Goal: Task Accomplishment & Management: Manage account settings

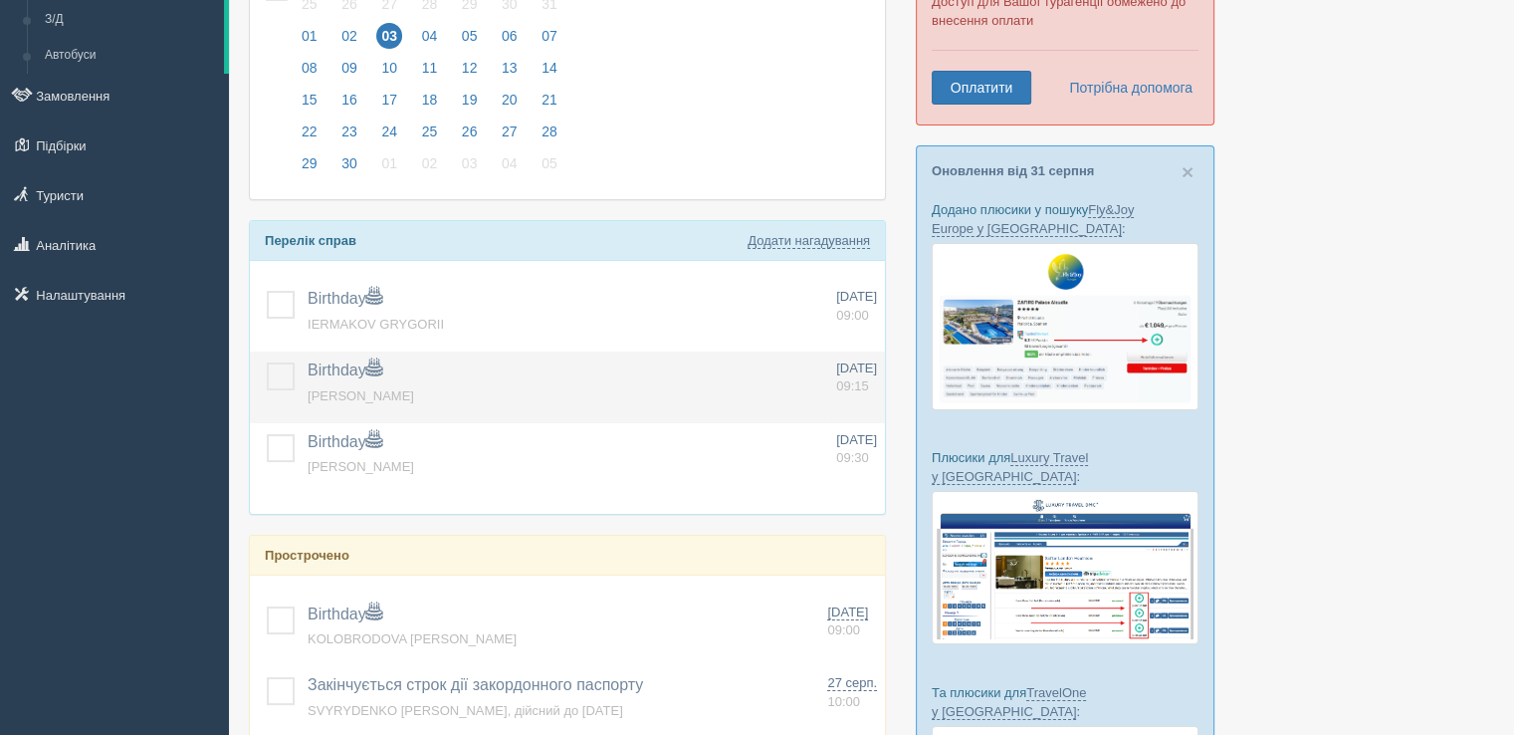
scroll to position [199, 0]
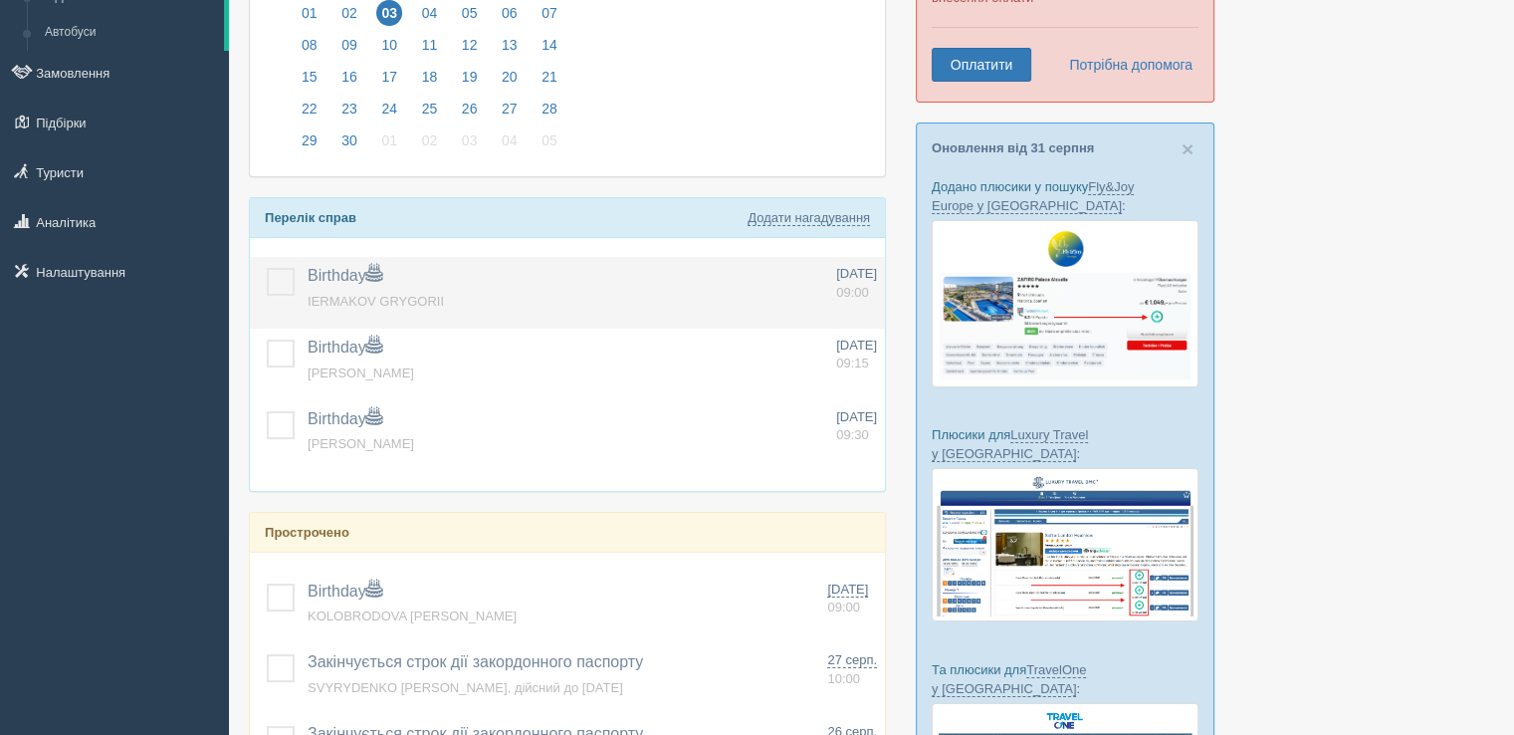
click at [267, 268] on label at bounding box center [267, 268] width 0 height 0
click at [0, 0] on input "checkbox" at bounding box center [0, 0] width 0 height 0
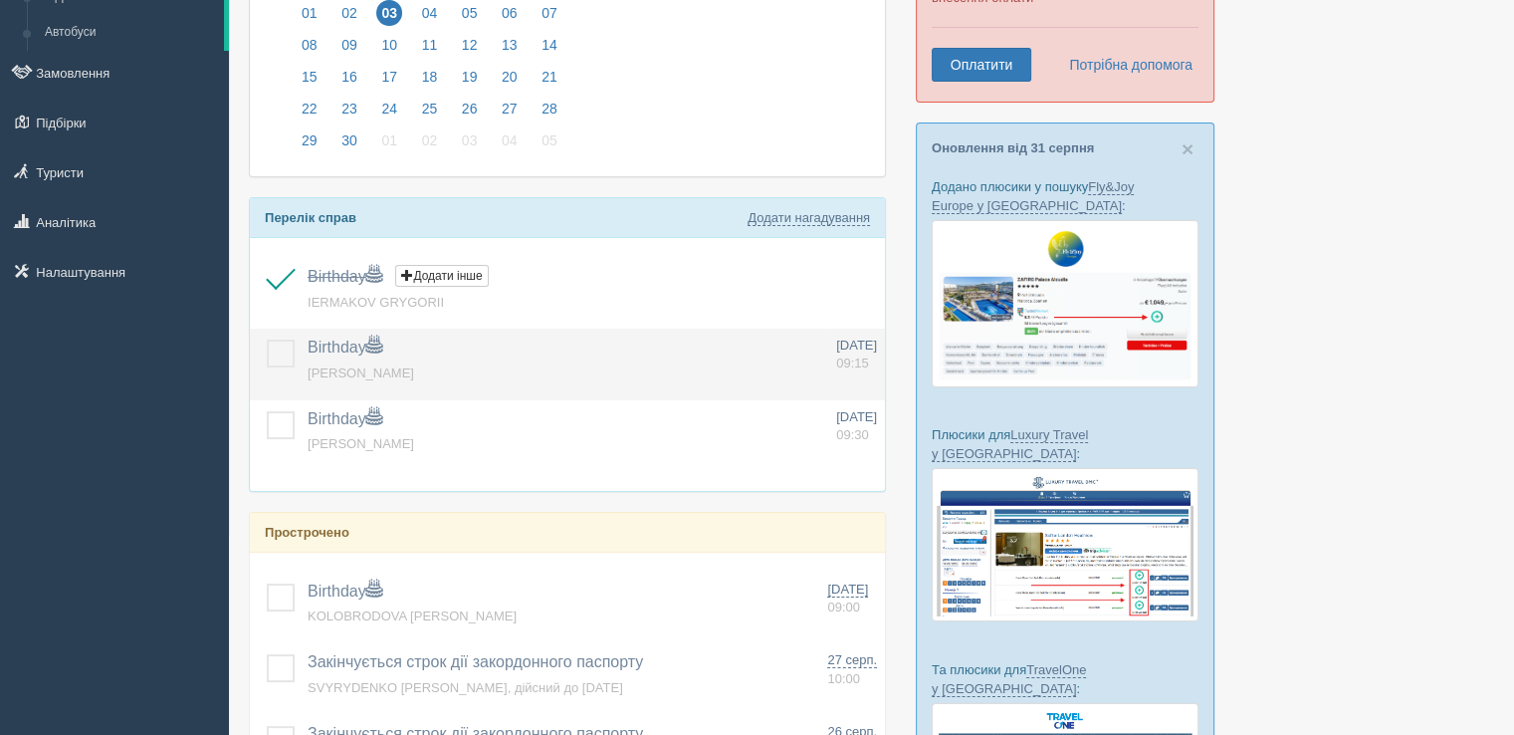
drag, startPoint x: 281, startPoint y: 349, endPoint x: 281, endPoint y: 368, distance: 18.9
click at [267, 340] on label at bounding box center [267, 340] width 0 height 0
click at [0, 0] on input "checkbox" at bounding box center [0, 0] width 0 height 0
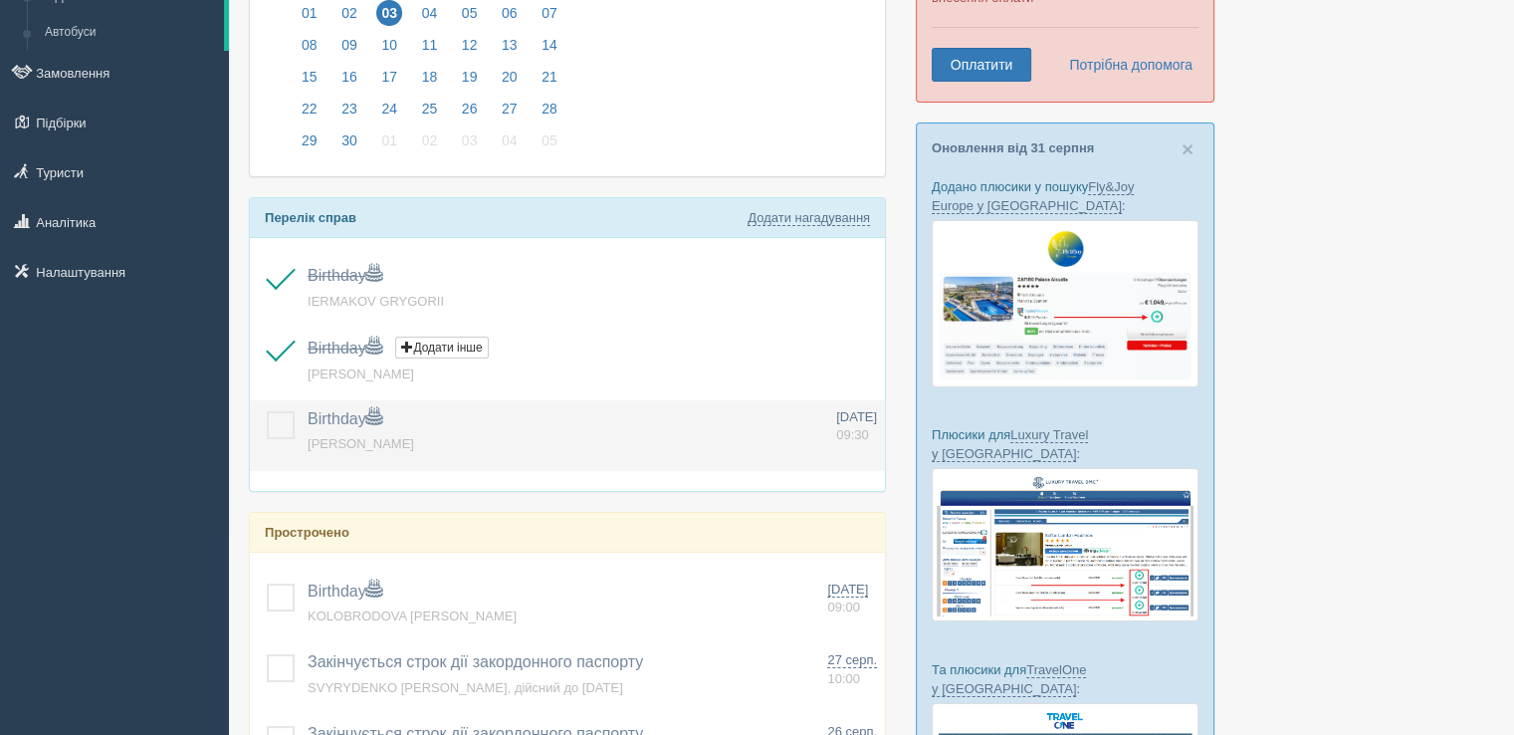
click at [267, 411] on label at bounding box center [267, 411] width 0 height 0
click at [0, 0] on input "checkbox" at bounding box center [0, 0] width 0 height 0
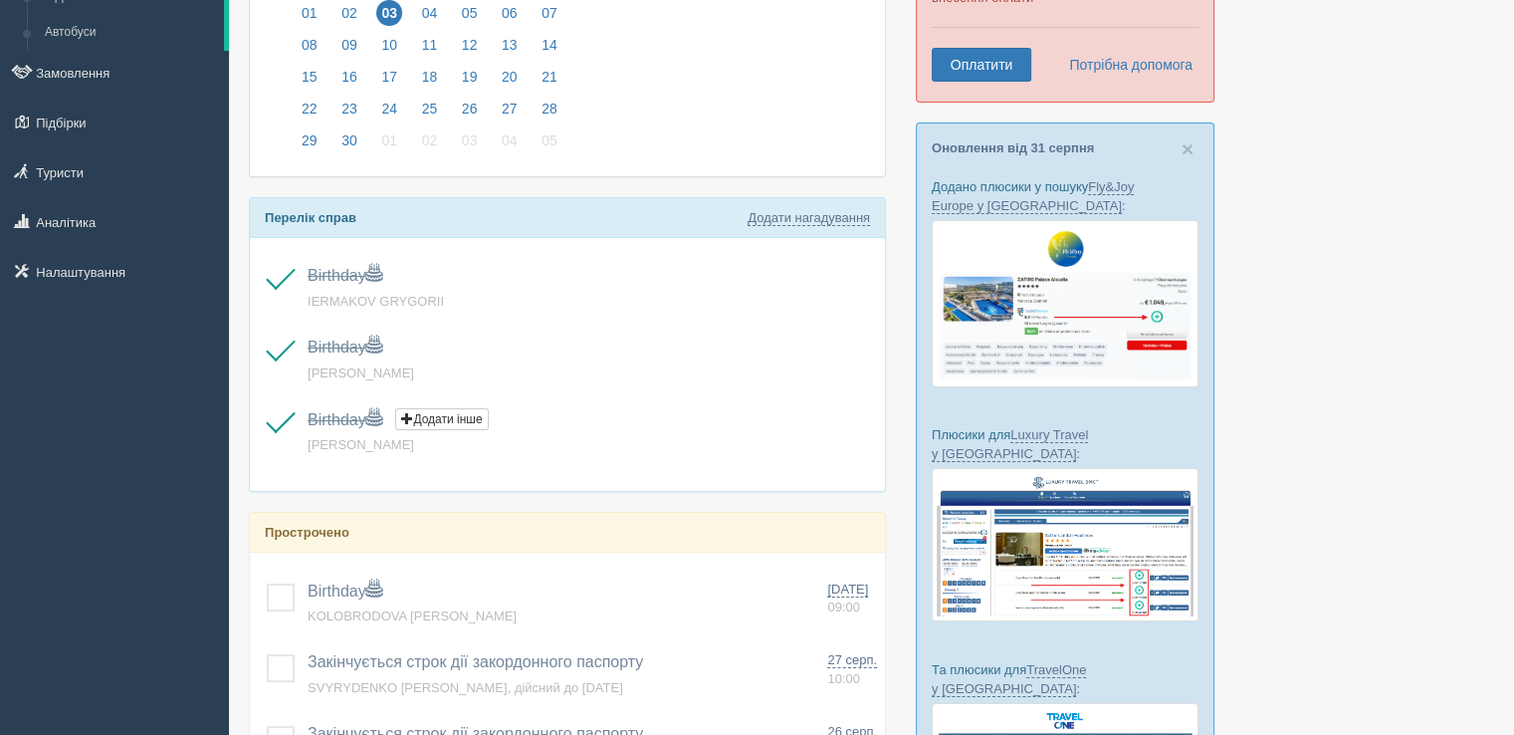
scroll to position [498, 0]
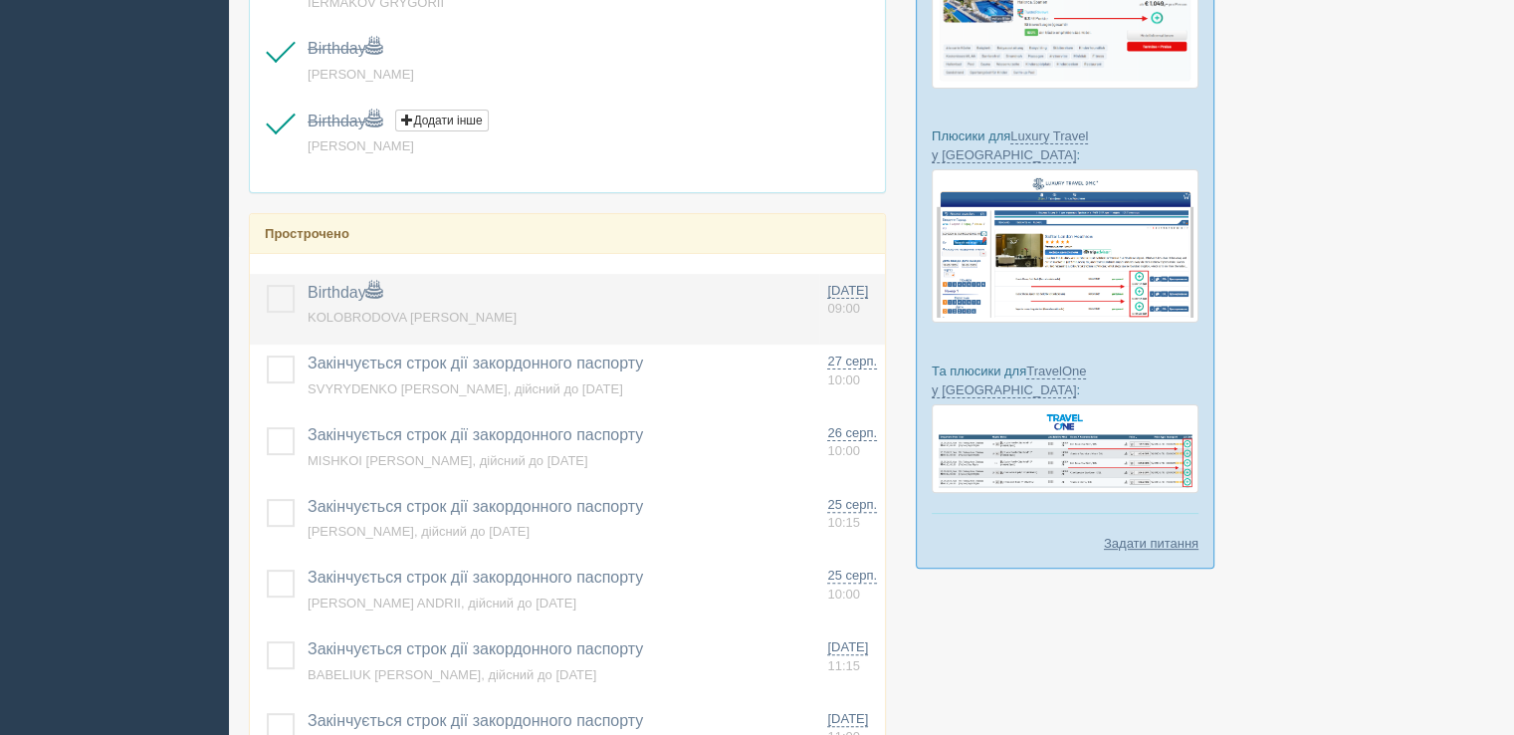
click at [267, 285] on label at bounding box center [267, 285] width 0 height 0
click at [0, 0] on input "checkbox" at bounding box center [0, 0] width 0 height 0
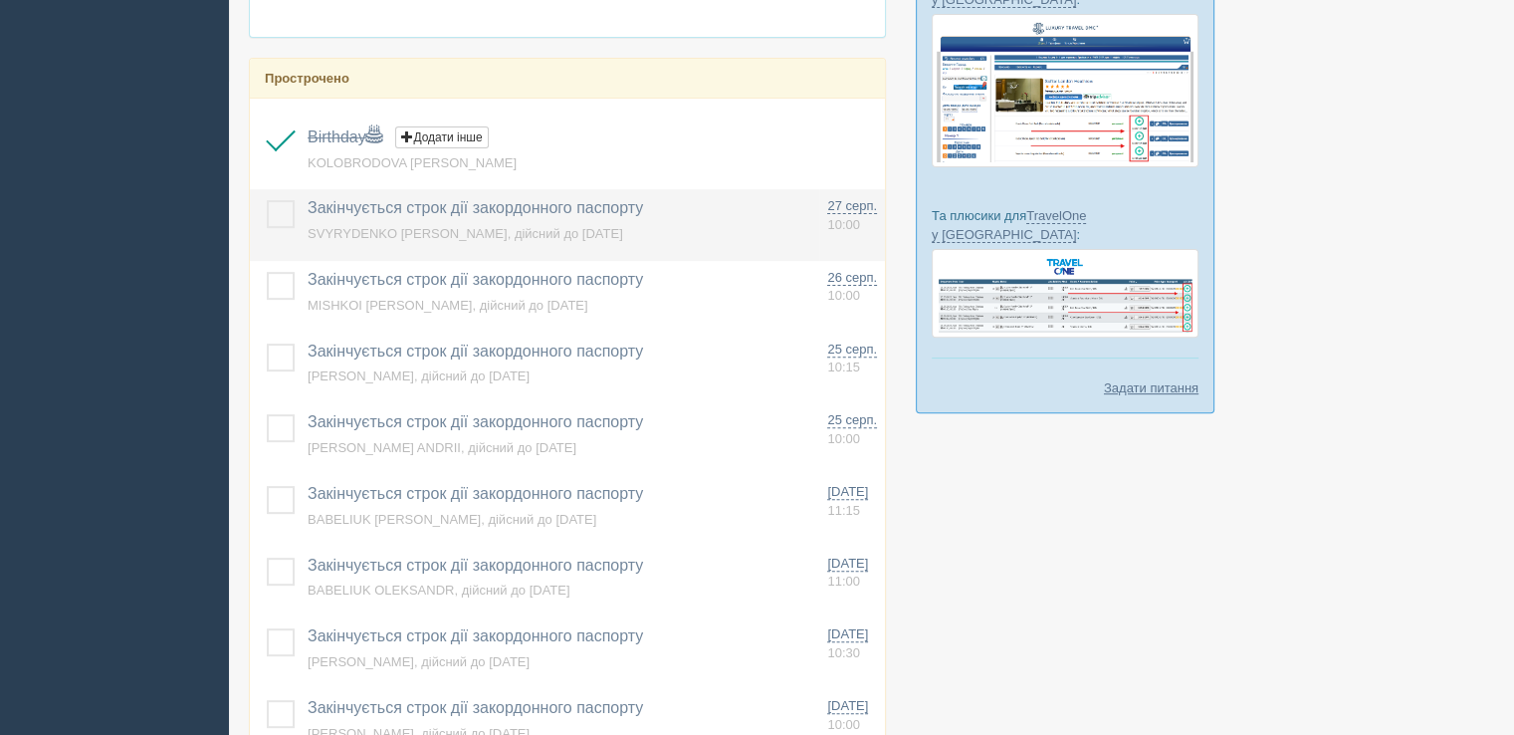
scroll to position [697, 0]
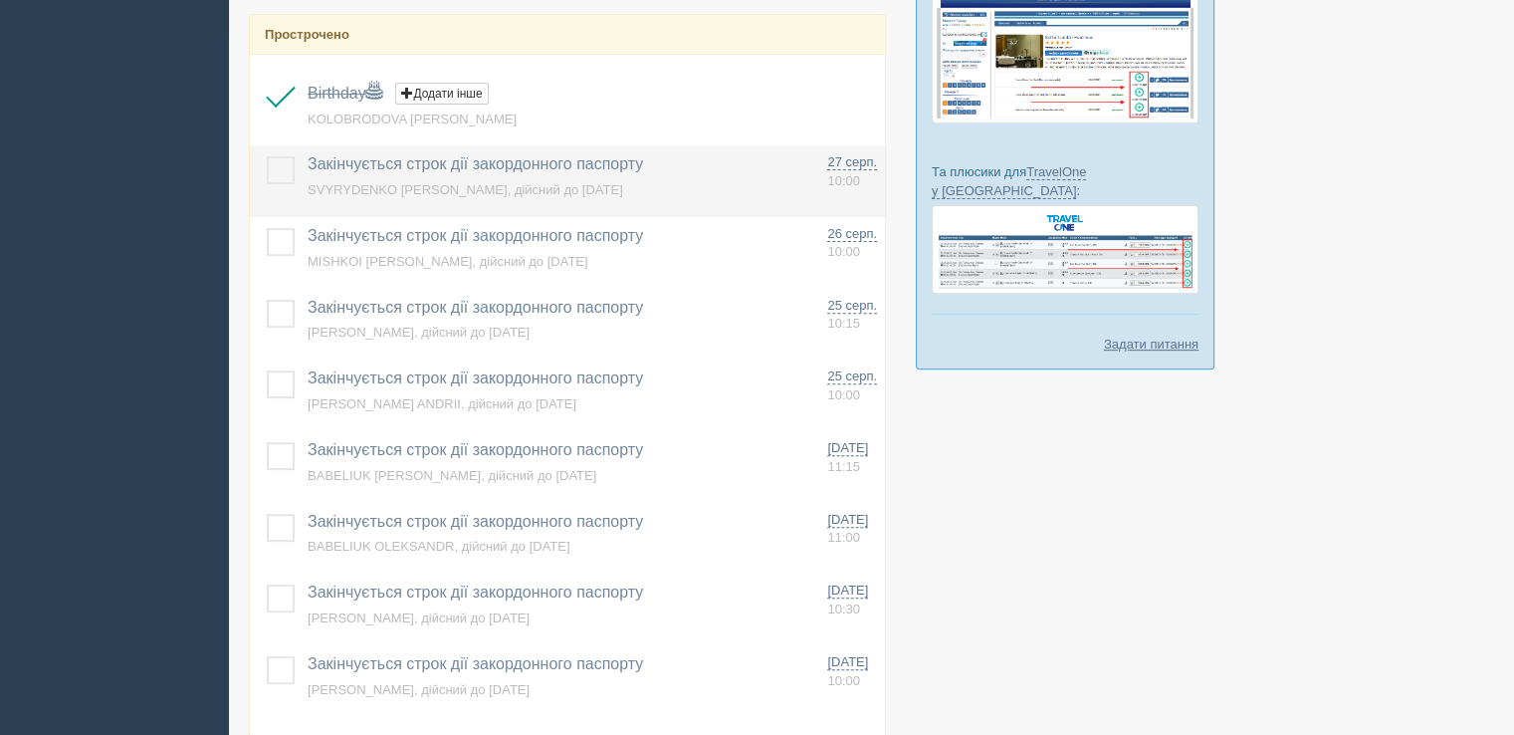
click at [282, 186] on td at bounding box center [275, 181] width 50 height 72
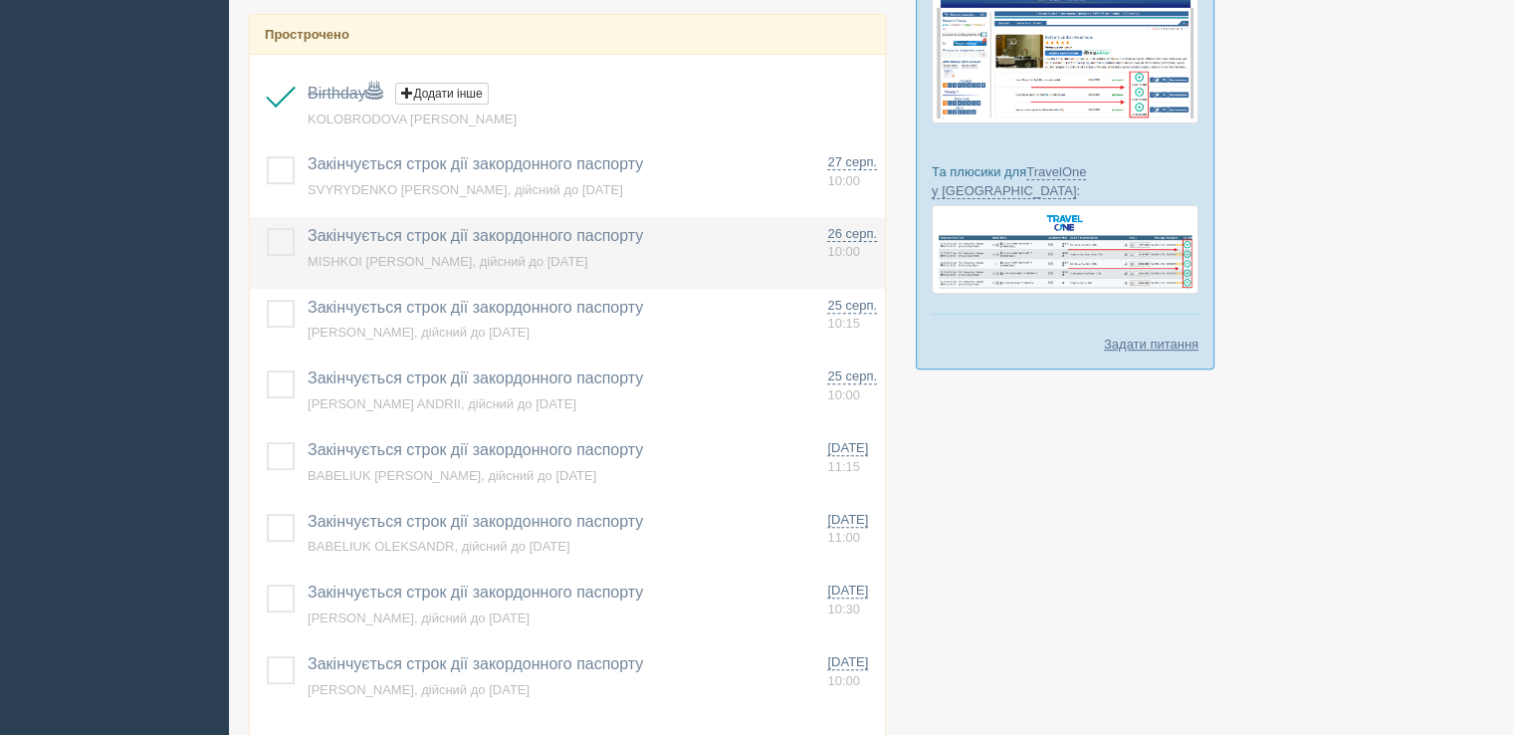
click at [284, 255] on td at bounding box center [275, 253] width 50 height 72
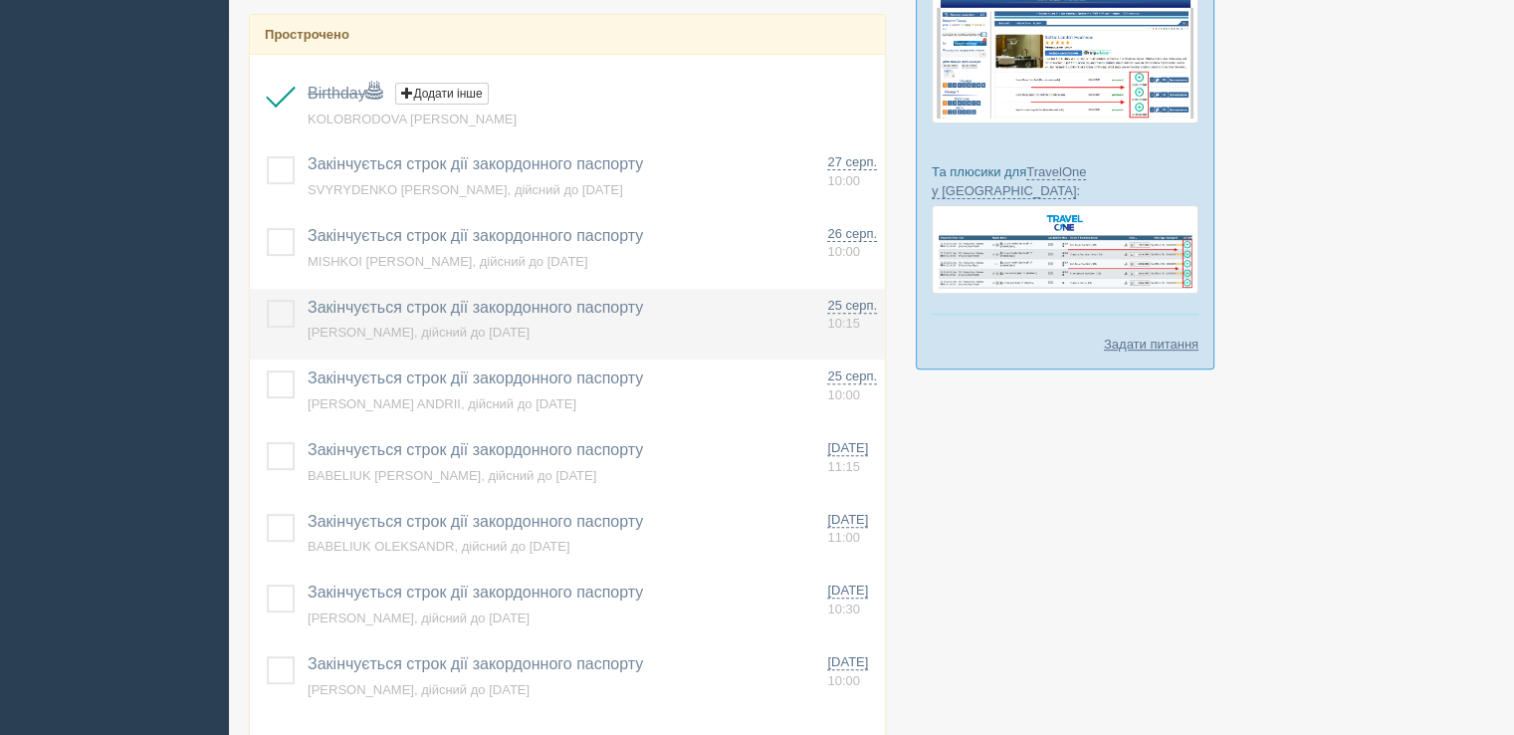
click at [267, 300] on label at bounding box center [267, 300] width 0 height 0
click at [0, 0] on input "checkbox" at bounding box center [0, 0] width 0 height 0
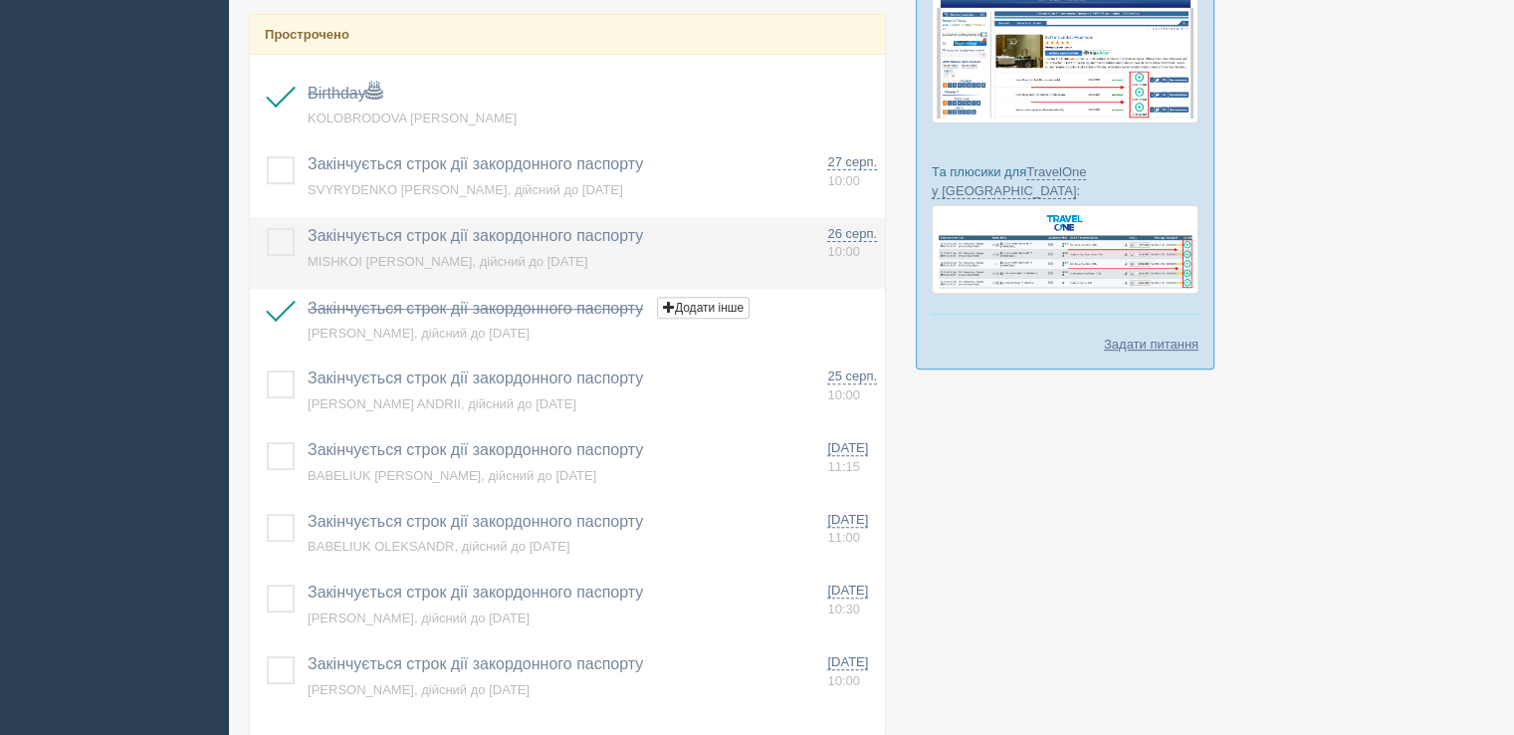
drag, startPoint x: 284, startPoint y: 245, endPoint x: 283, endPoint y: 232, distance: 13.0
click at [267, 228] on label at bounding box center [267, 228] width 0 height 0
click at [0, 0] on input "checkbox" at bounding box center [0, 0] width 0 height 0
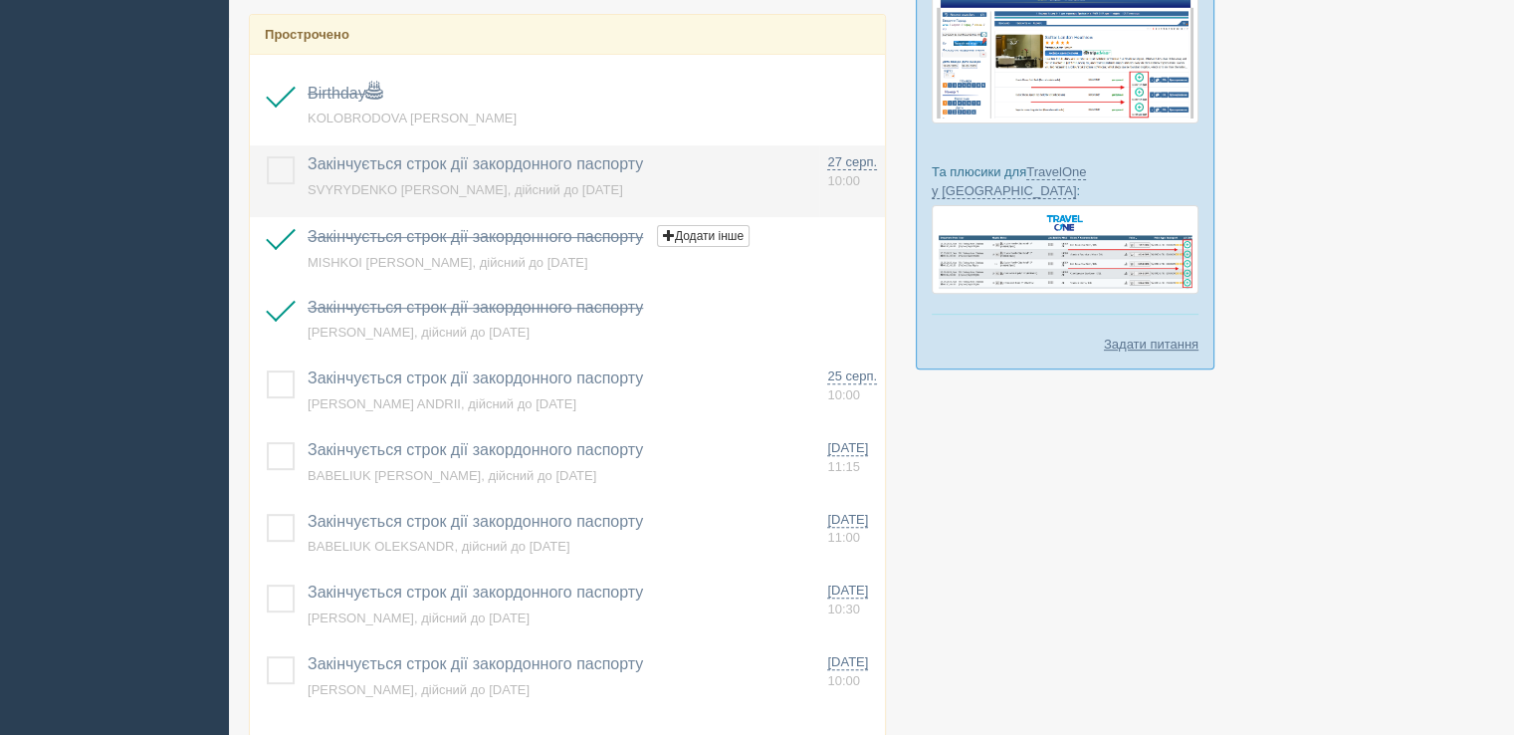
click at [275, 180] on td at bounding box center [275, 181] width 50 height 72
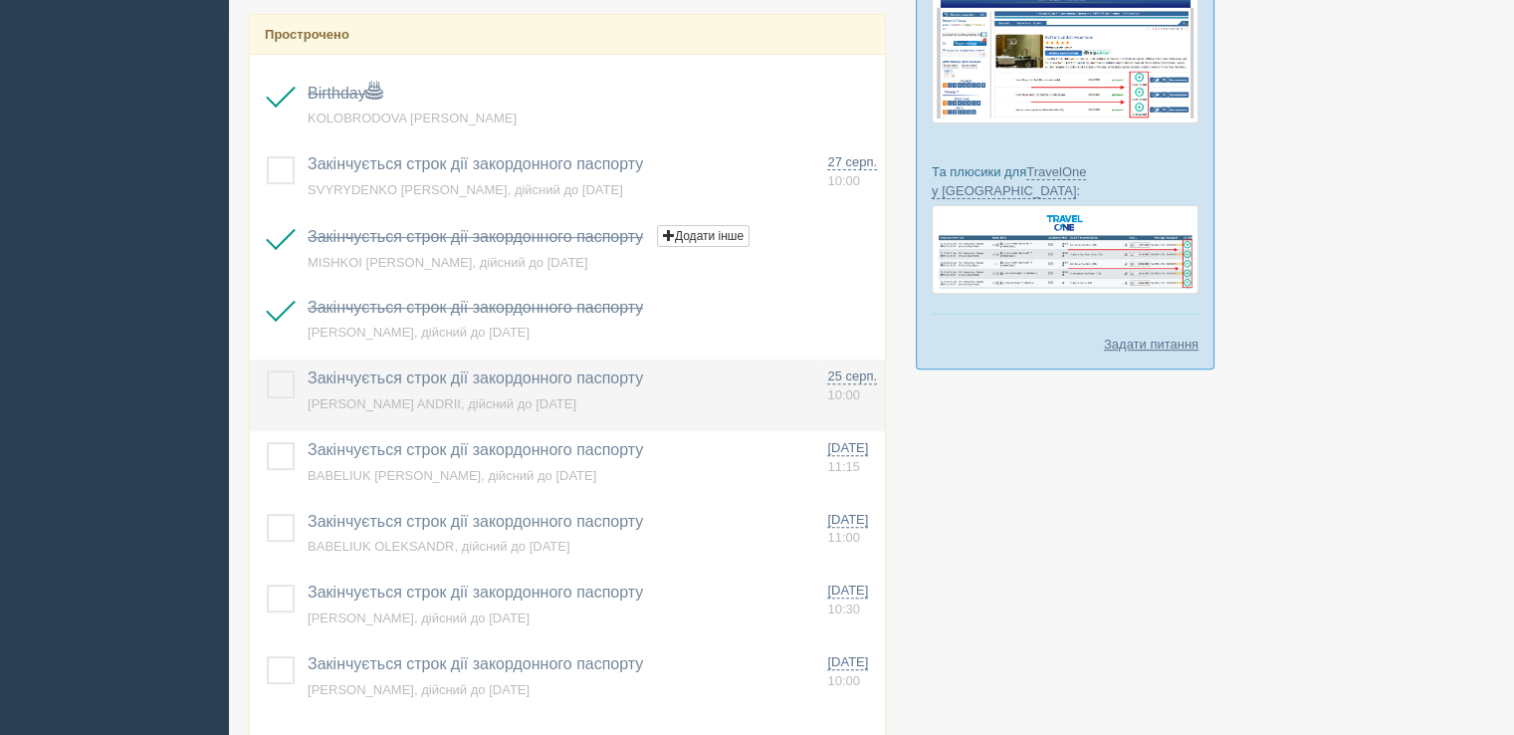
click at [267, 370] on label at bounding box center [267, 370] width 0 height 0
click at [0, 0] on input "checkbox" at bounding box center [0, 0] width 0 height 0
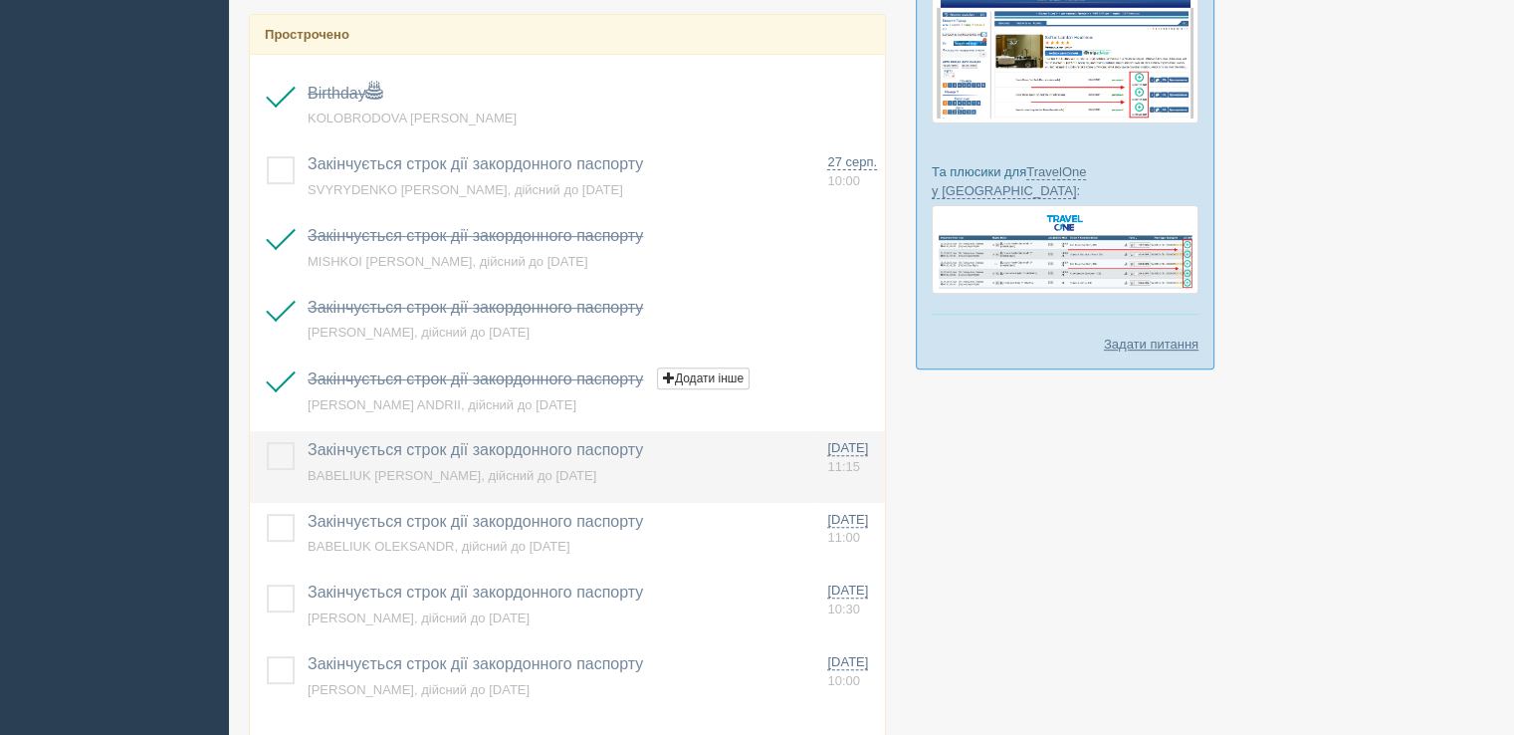
click at [267, 442] on label at bounding box center [267, 442] width 0 height 0
click at [0, 0] on input "checkbox" at bounding box center [0, 0] width 0 height 0
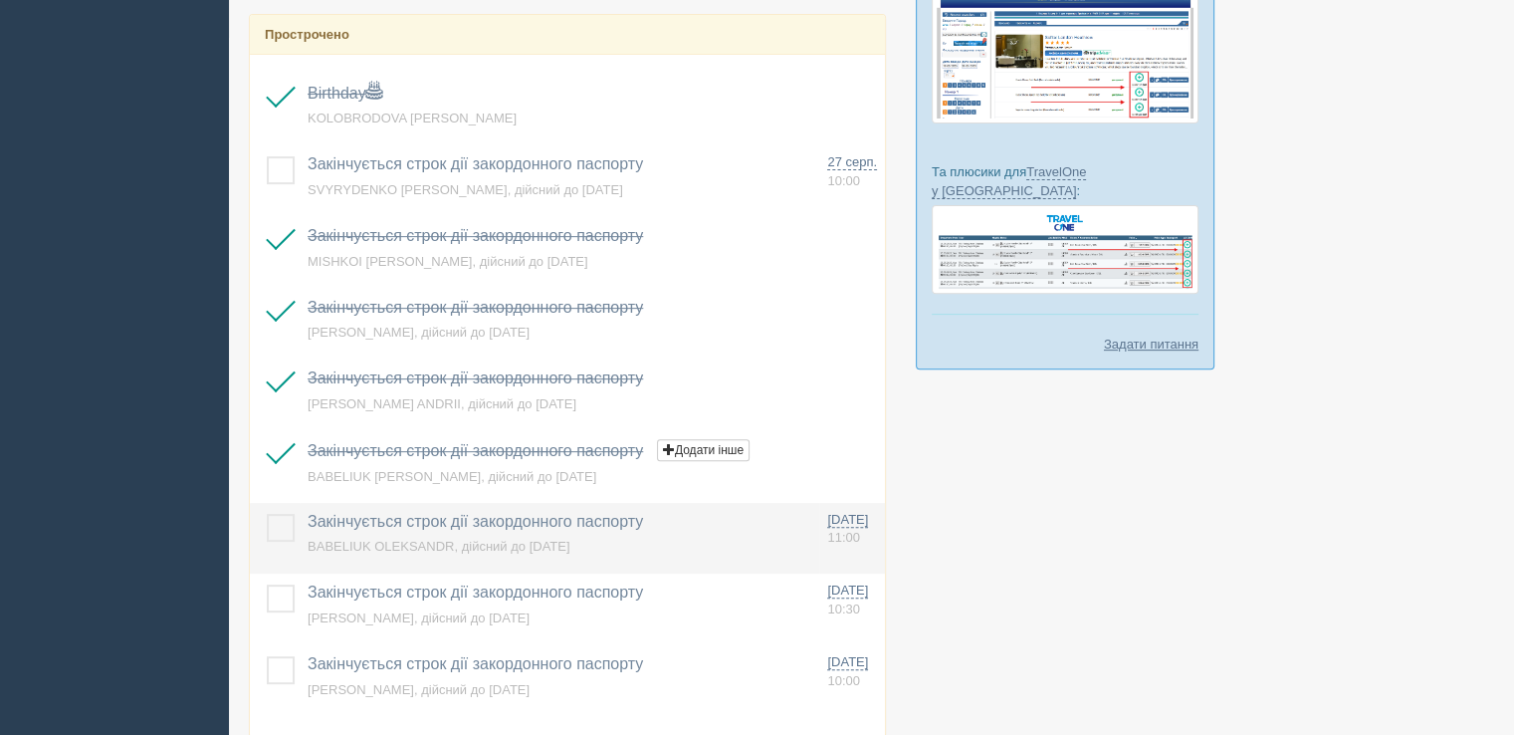
click at [267, 514] on label at bounding box center [267, 514] width 0 height 0
click at [0, 0] on input "checkbox" at bounding box center [0, 0] width 0 height 0
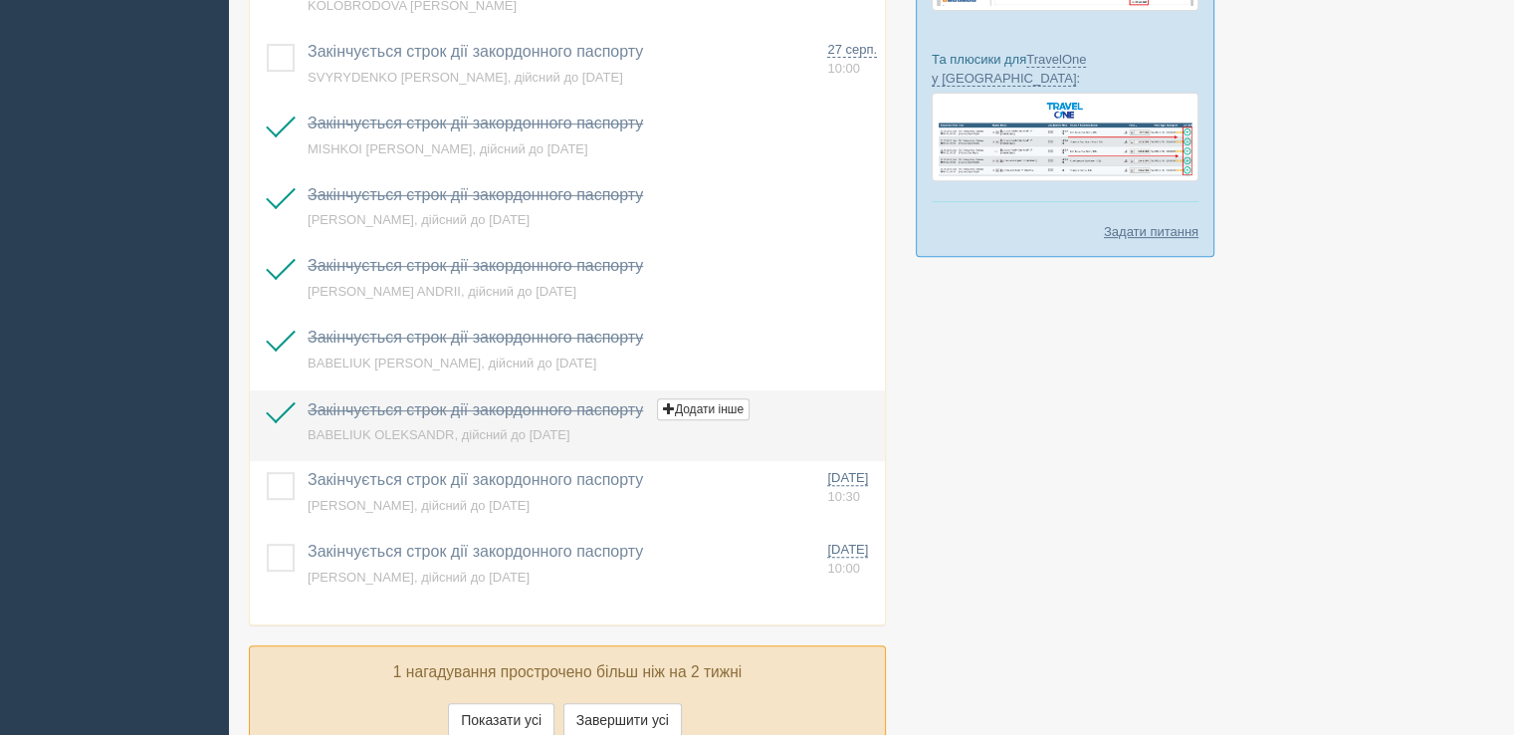
scroll to position [896, 0]
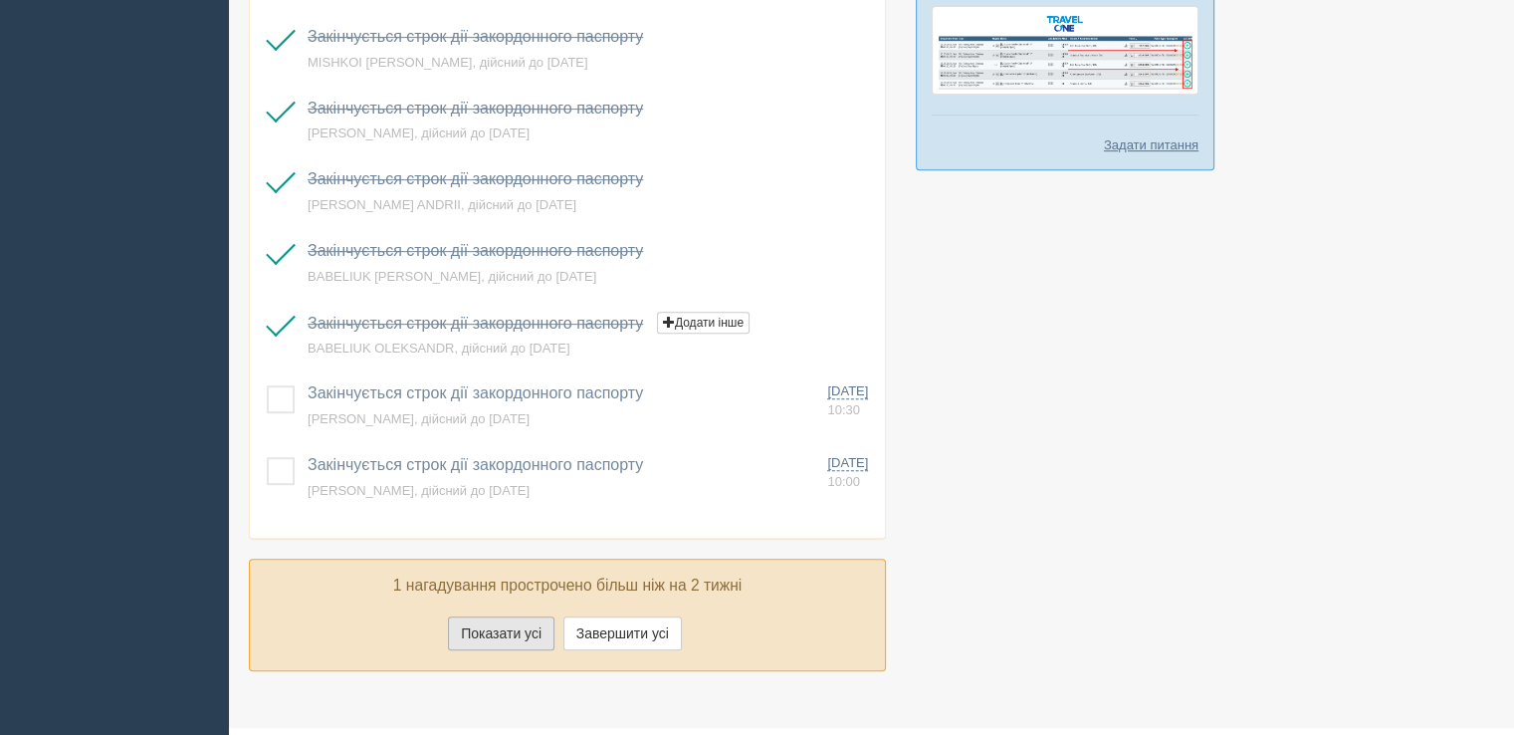
click at [519, 628] on button "Показати усі" at bounding box center [501, 633] width 107 height 34
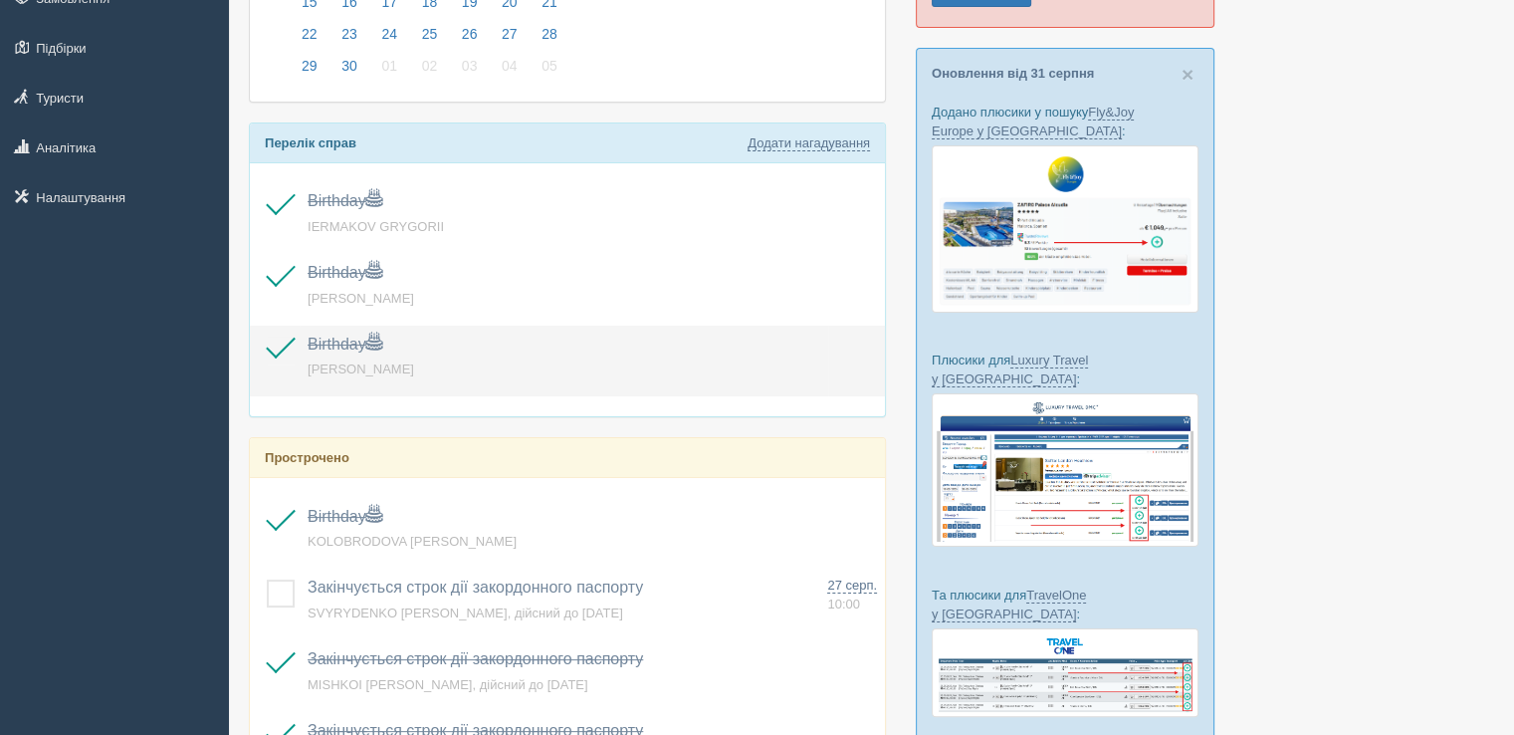
scroll to position [0, 0]
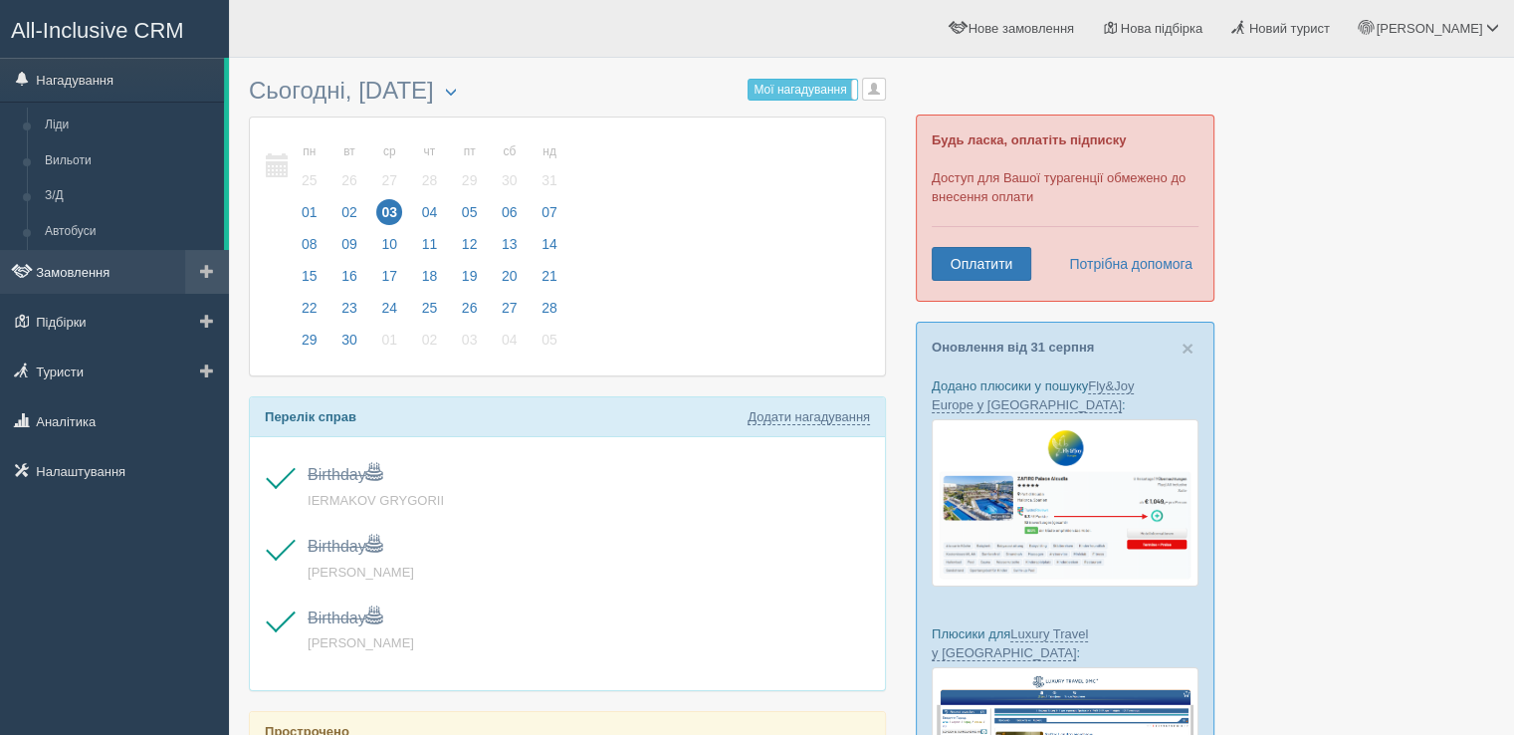
click at [65, 268] on link "Замовлення" at bounding box center [114, 272] width 229 height 44
